Goal: Task Accomplishment & Management: Manage account settings

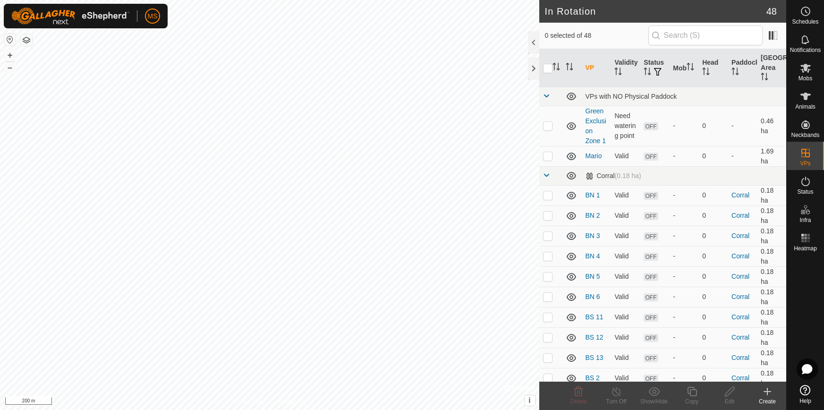
click at [763, 388] on icon at bounding box center [767, 391] width 11 height 11
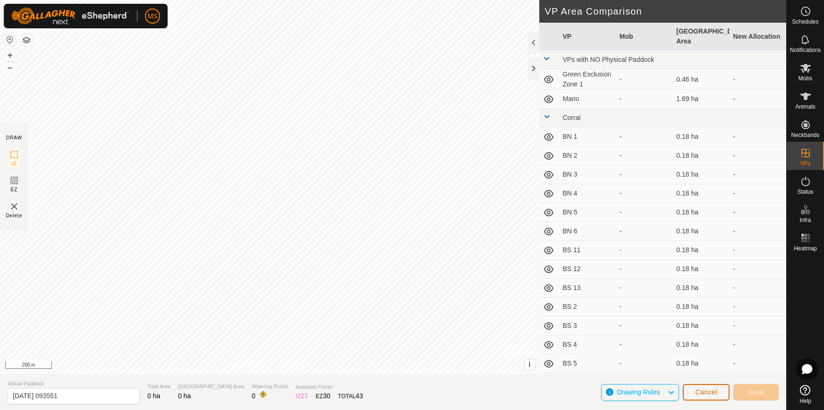
click at [712, 395] on span "Cancel" at bounding box center [706, 392] width 22 height 8
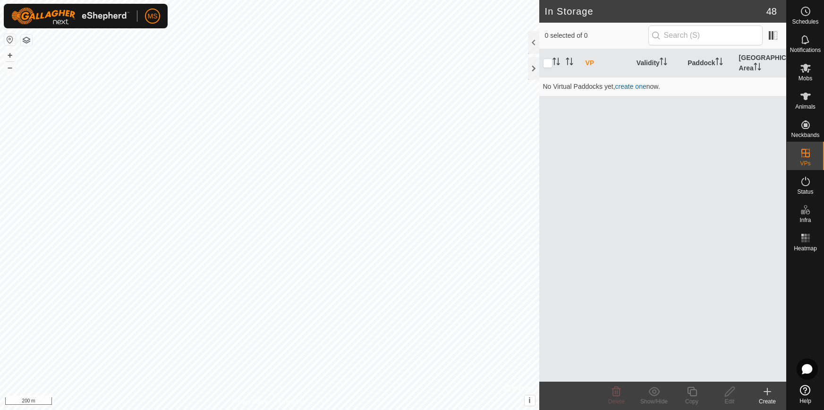
click at [535, 75] on div at bounding box center [533, 68] width 11 height 23
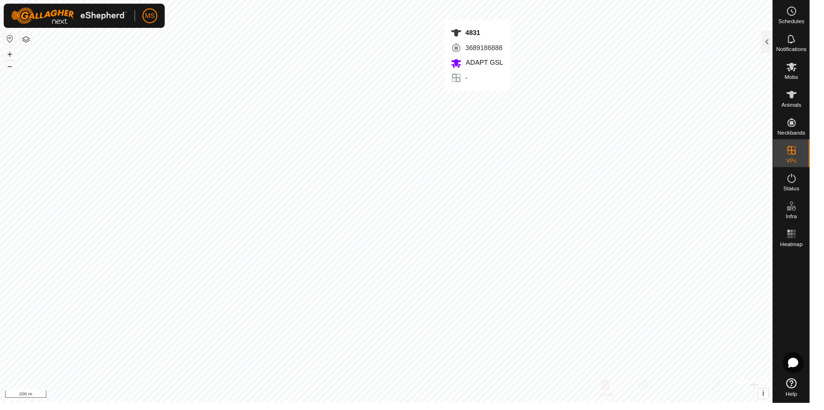
click at [781, 45] on div at bounding box center [780, 42] width 11 height 23
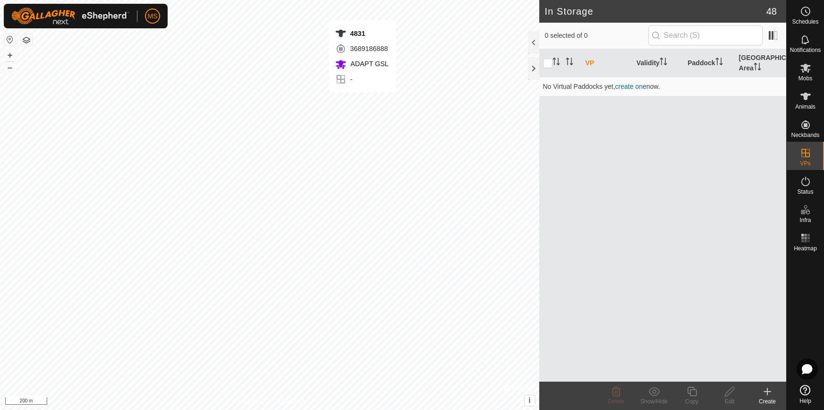
click at [807, 71] on icon at bounding box center [805, 67] width 11 height 11
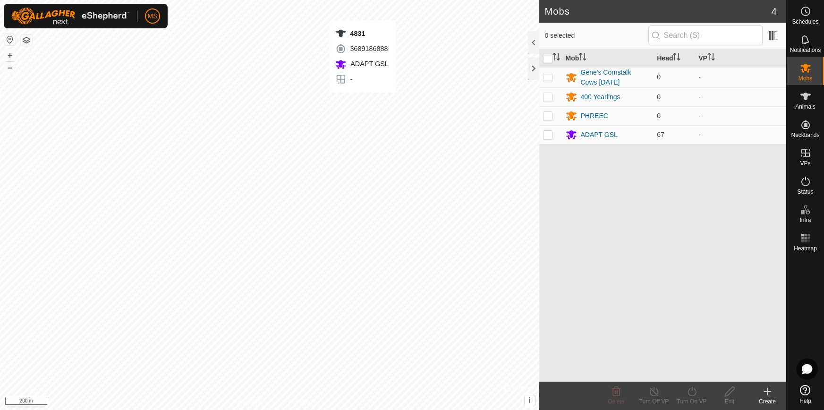
click at [550, 139] on td at bounding box center [550, 134] width 23 height 19
checkbox input "true"
click at [592, 132] on div "ADAPT GSL" at bounding box center [599, 135] width 37 height 10
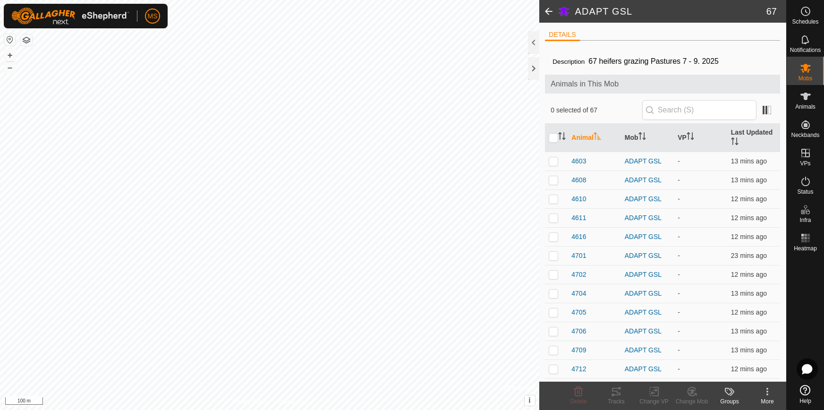
click at [537, 71] on div at bounding box center [533, 68] width 11 height 23
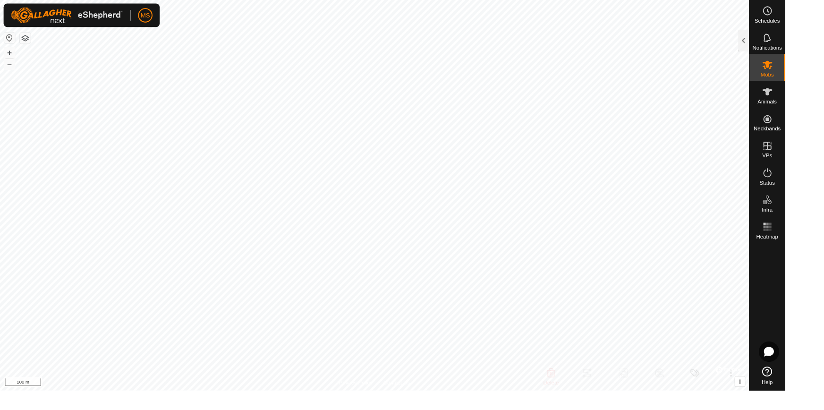
click at [808, 238] on rect at bounding box center [808, 238] width 2 height 2
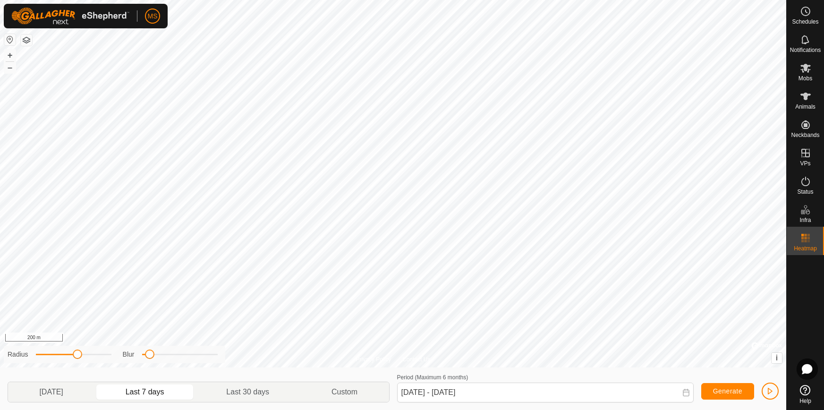
click at [264, 388] on span "Last 30 days" at bounding box center [247, 391] width 43 height 11
type input "21 Jul, 2025 - 19 Aug, 2025"
click at [807, 99] on icon at bounding box center [805, 96] width 11 height 11
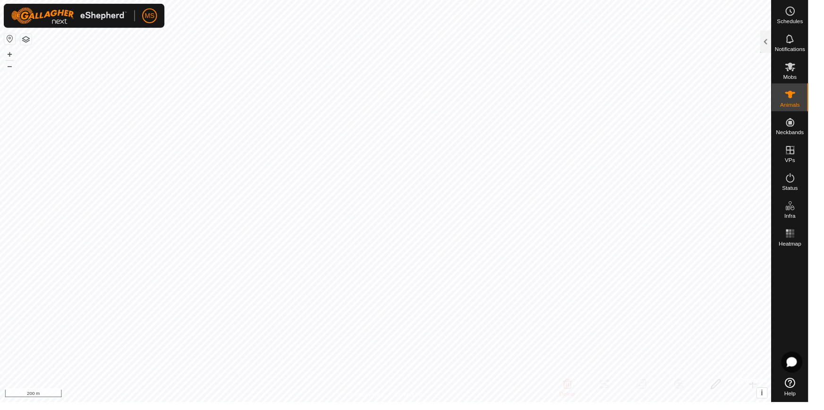
click at [780, 46] on div at bounding box center [780, 42] width 11 height 23
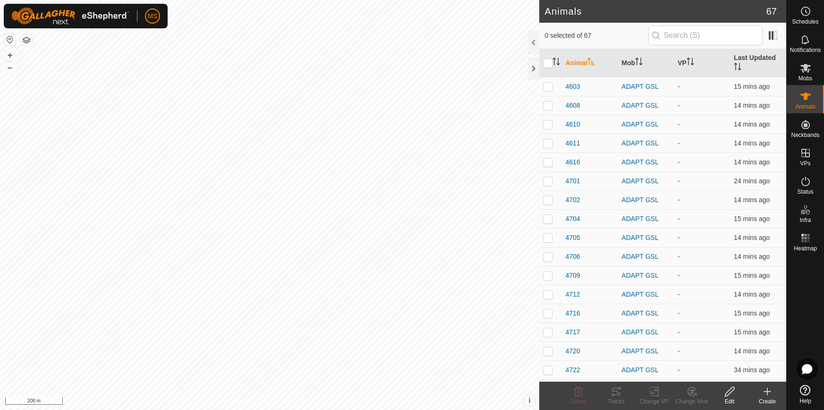
click at [573, 82] on span "4603" at bounding box center [573, 87] width 15 height 10
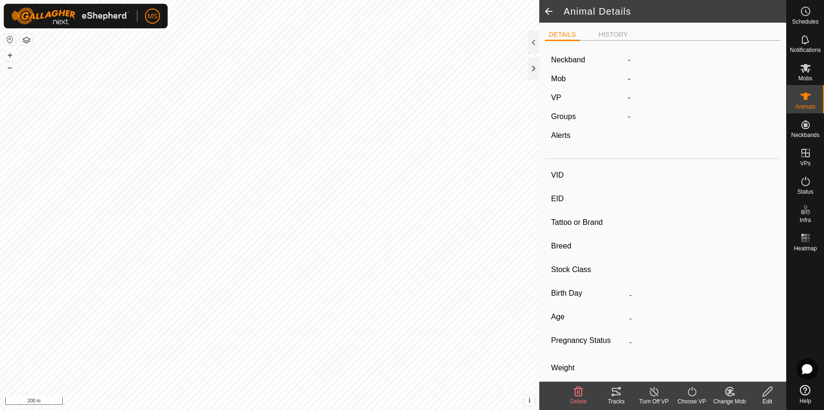
type input "4603"
type input "-"
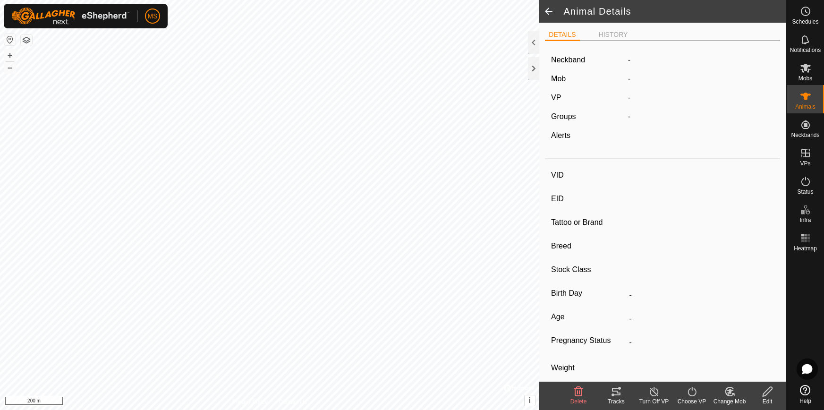
type input "0 kg"
type input "-"
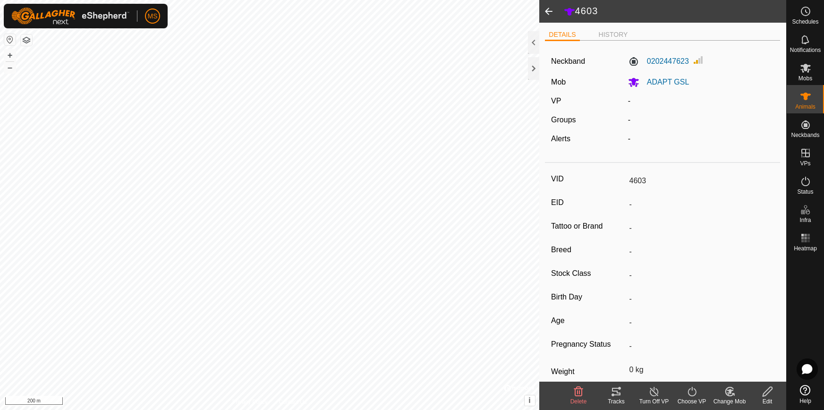
click at [556, 11] on span at bounding box center [548, 11] width 19 height 23
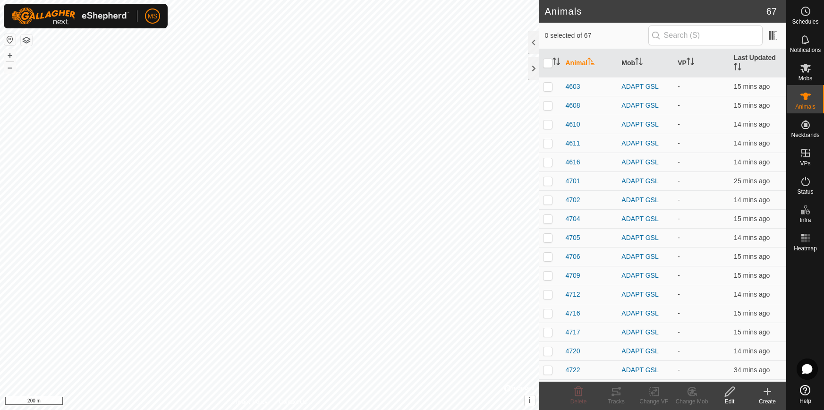
click at [551, 120] on p-checkbox at bounding box center [547, 124] width 9 height 8
checkbox input "true"
click at [623, 390] on tracks-svg-icon at bounding box center [616, 391] width 38 height 11
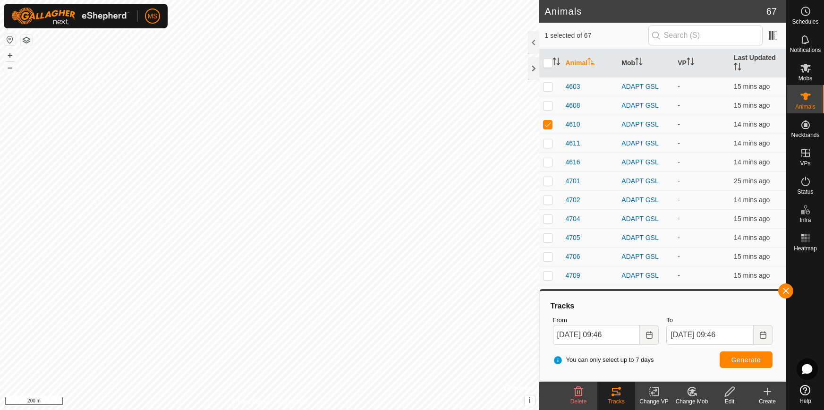
click at [536, 73] on div at bounding box center [533, 68] width 11 height 23
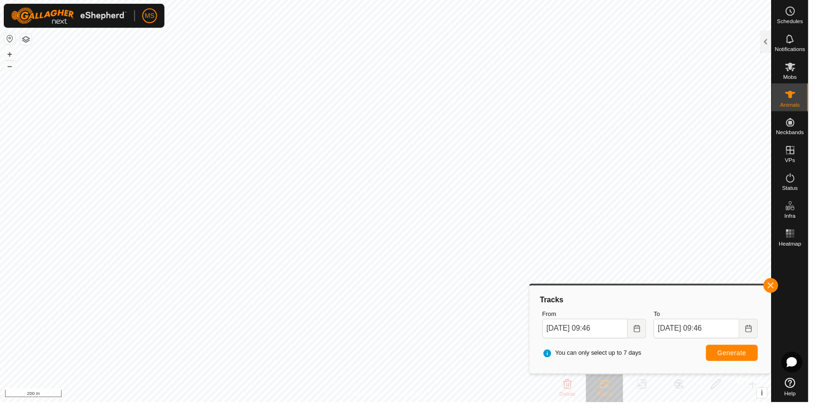
click at [787, 289] on span "button" at bounding box center [786, 291] width 8 height 8
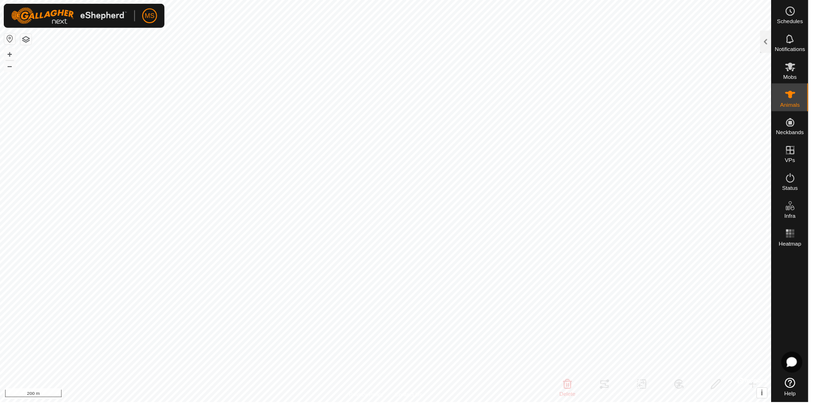
click at [156, 16] on span "MS" at bounding box center [153, 16] width 10 height 10
click at [177, 75] on span "Logout" at bounding box center [177, 73] width 23 height 8
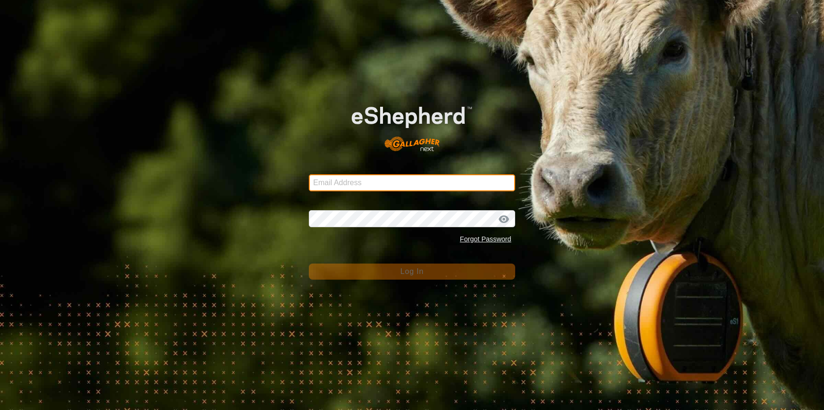
click at [333, 183] on input "Email Address" at bounding box center [412, 182] width 206 height 17
type input "yijie.xiong@unl.edu"
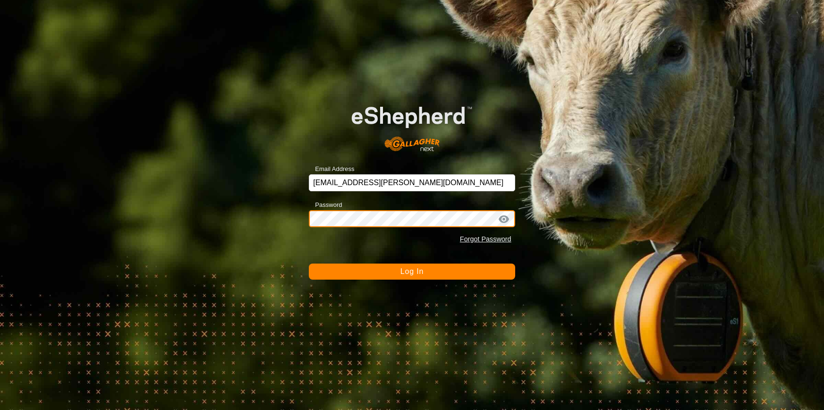
click at [309, 263] on button "Log In" at bounding box center [412, 271] width 206 height 16
